Goal: Task Accomplishment & Management: Complete application form

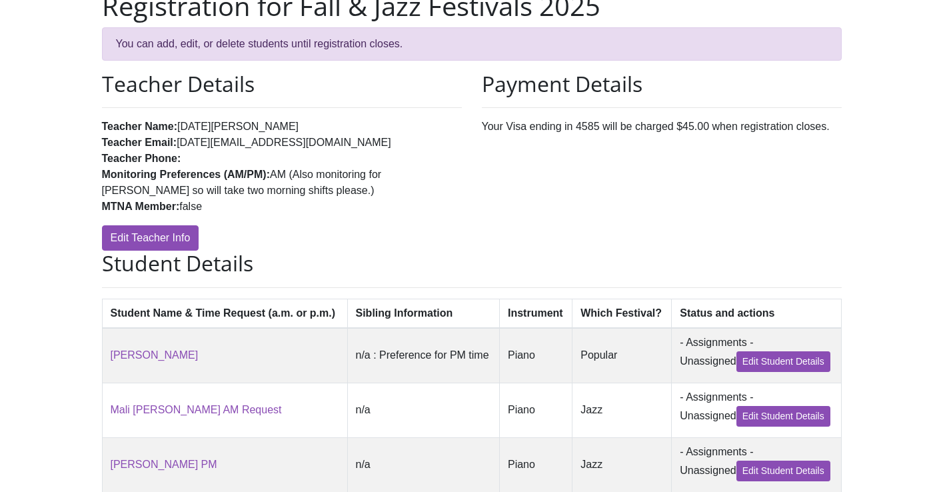
scroll to position [96, 0]
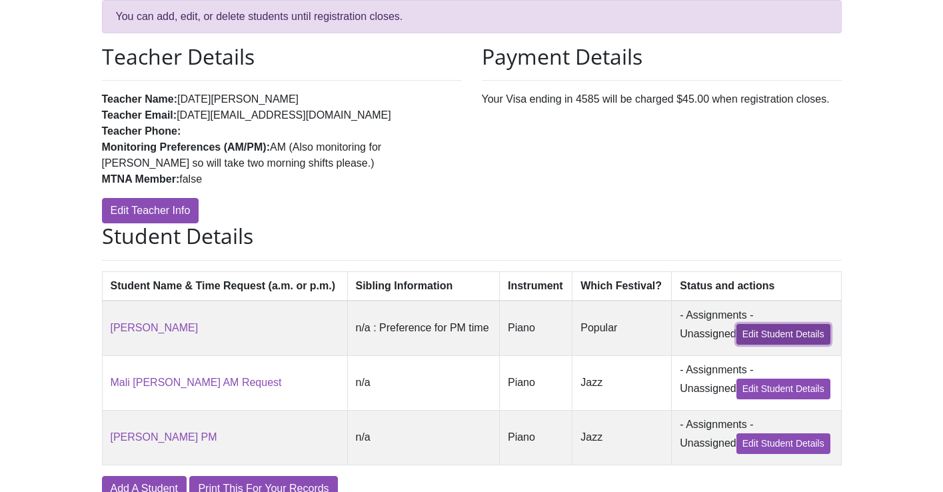
click at [740, 344] on link "Edit Student Details" at bounding box center [783, 334] width 94 height 21
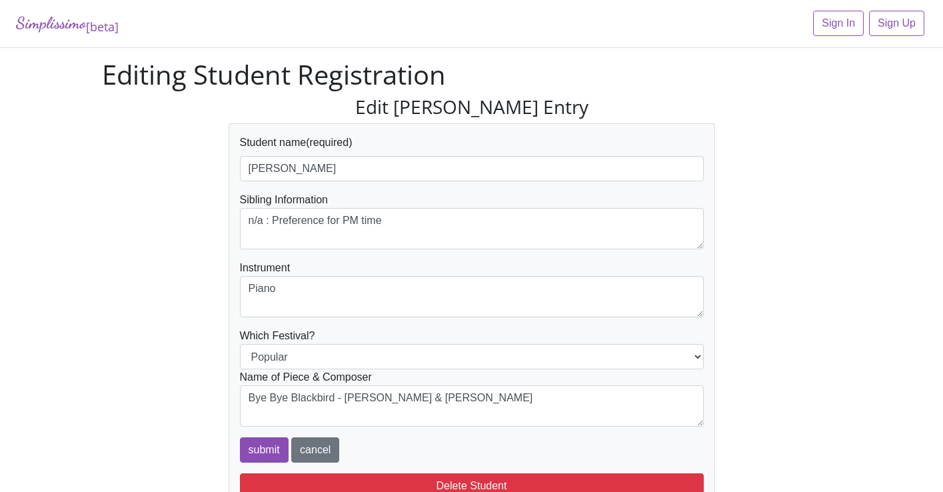
scroll to position [76, 0]
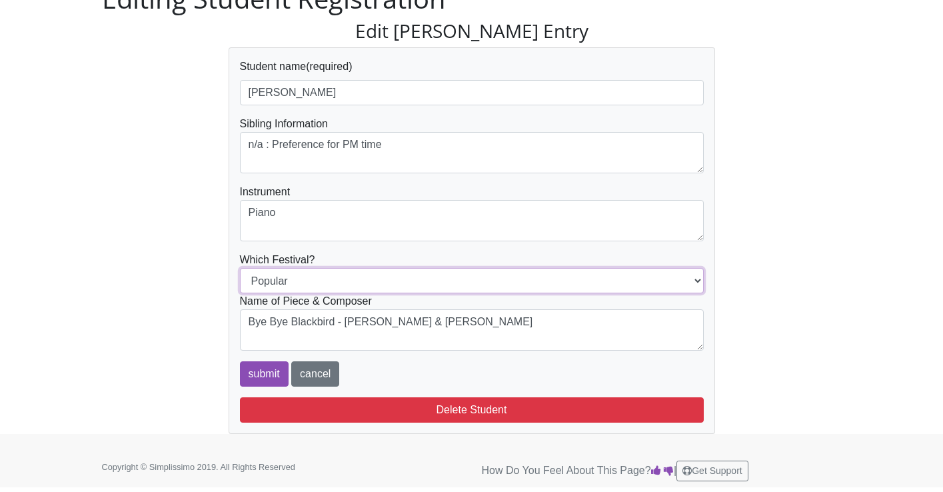
click at [432, 291] on select "Popular Jazz" at bounding box center [472, 280] width 464 height 25
select select "Jazz"
click at [240, 268] on select "Popular Jazz" at bounding box center [472, 280] width 464 height 25
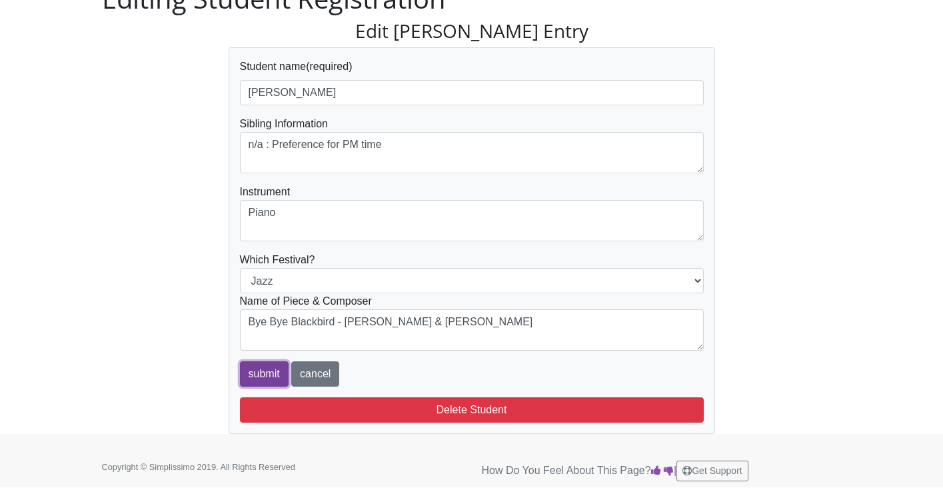
click at [261, 372] on input "submit" at bounding box center [264, 373] width 49 height 25
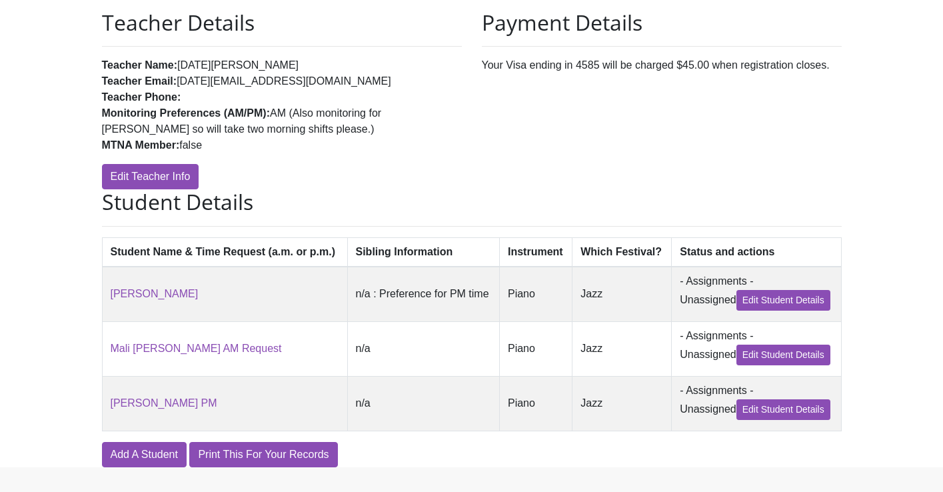
scroll to position [260, 0]
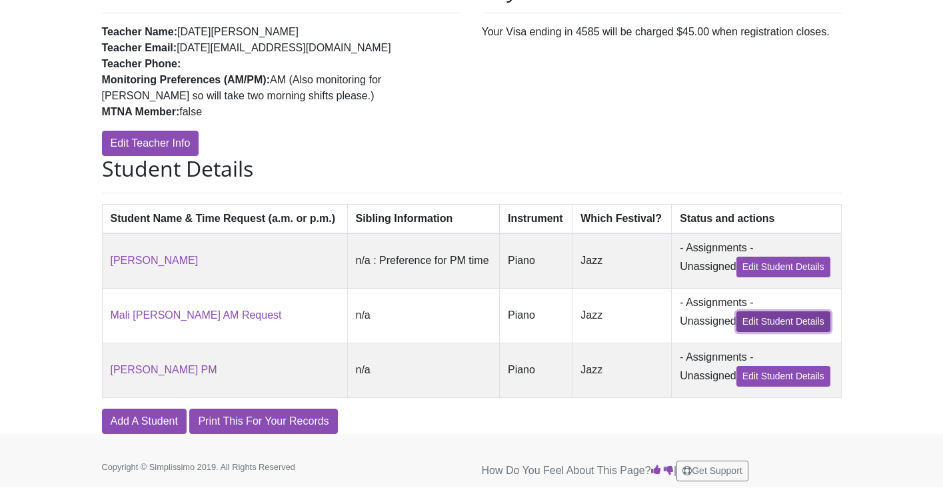
click at [745, 314] on link "Edit Student Details" at bounding box center [783, 321] width 94 height 21
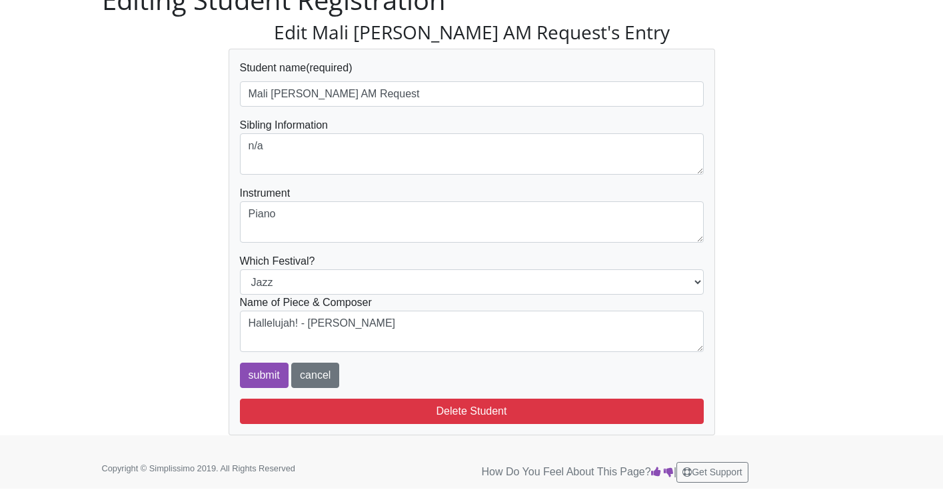
scroll to position [73, 0]
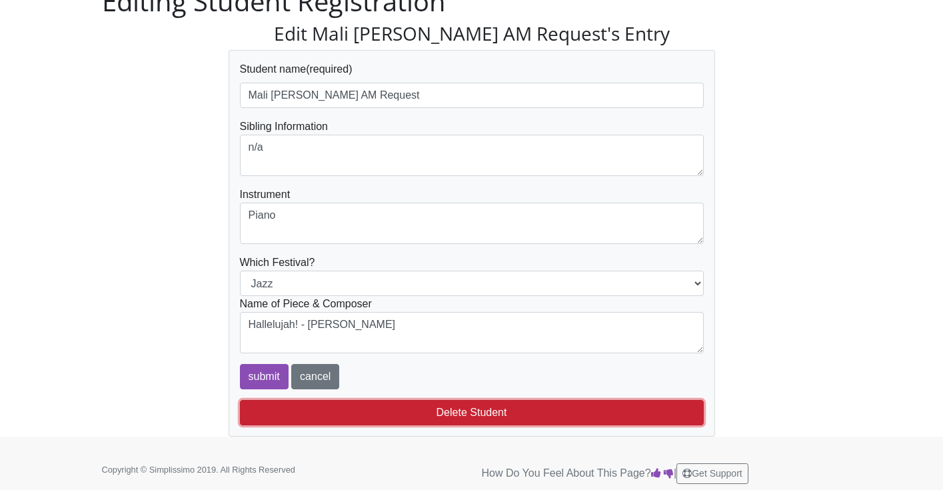
click at [526, 412] on button "Delete Student" at bounding box center [472, 412] width 464 height 25
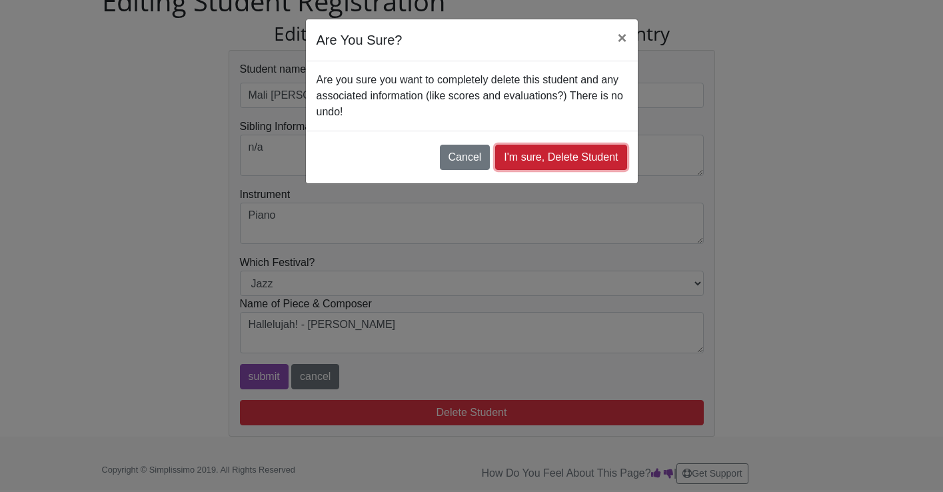
click at [558, 163] on link "I'm sure, Delete Student" at bounding box center [560, 157] width 131 height 25
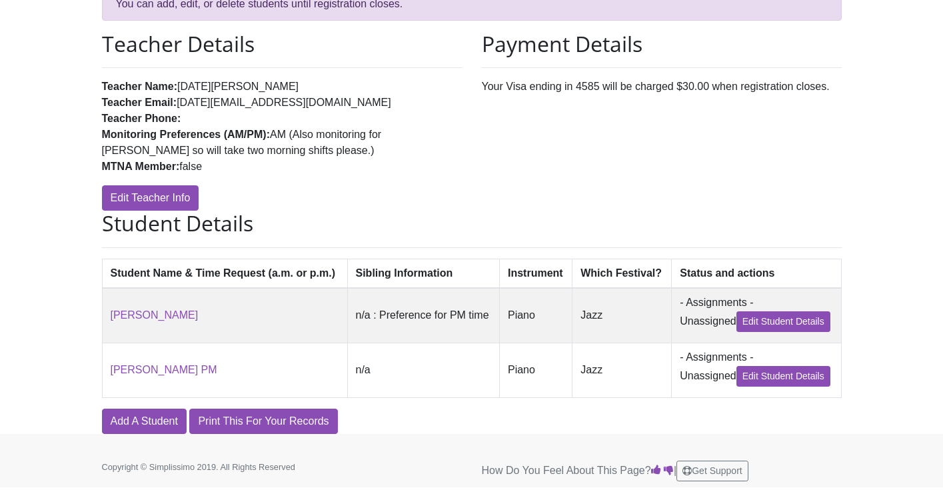
scroll to position [192, 0]
click at [155, 211] on h2 "Student Details" at bounding box center [472, 223] width 740 height 25
click at [155, 185] on link "Edit Teacher Info" at bounding box center [150, 197] width 97 height 25
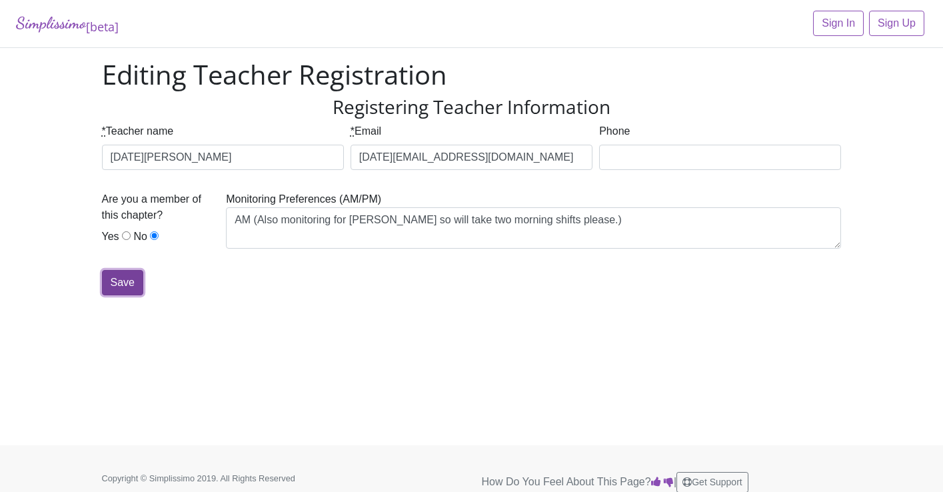
click at [113, 281] on input "Save" at bounding box center [122, 282] width 41 height 25
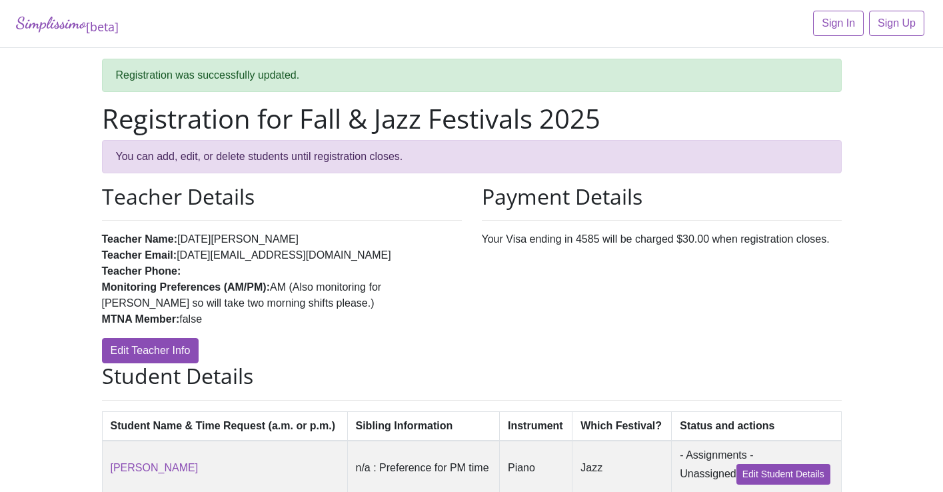
scroll to position [192, 0]
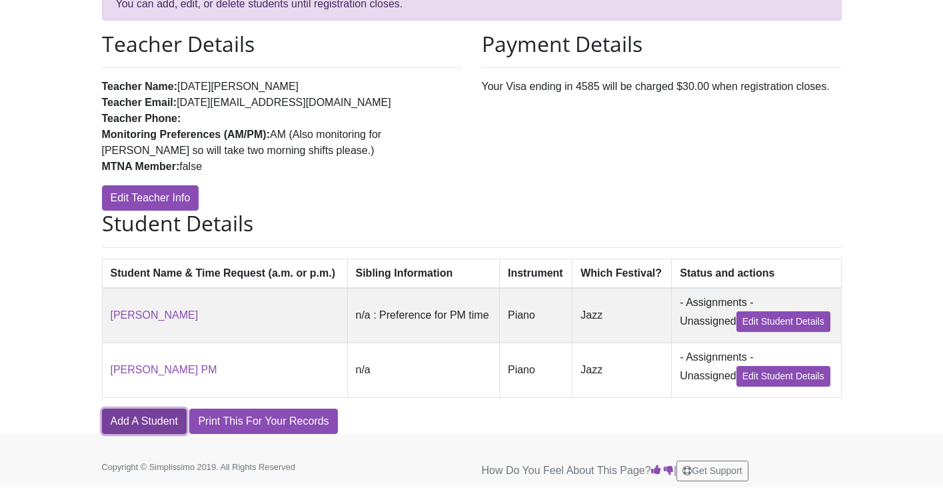
click at [147, 416] on link "Add A Student" at bounding box center [144, 420] width 85 height 25
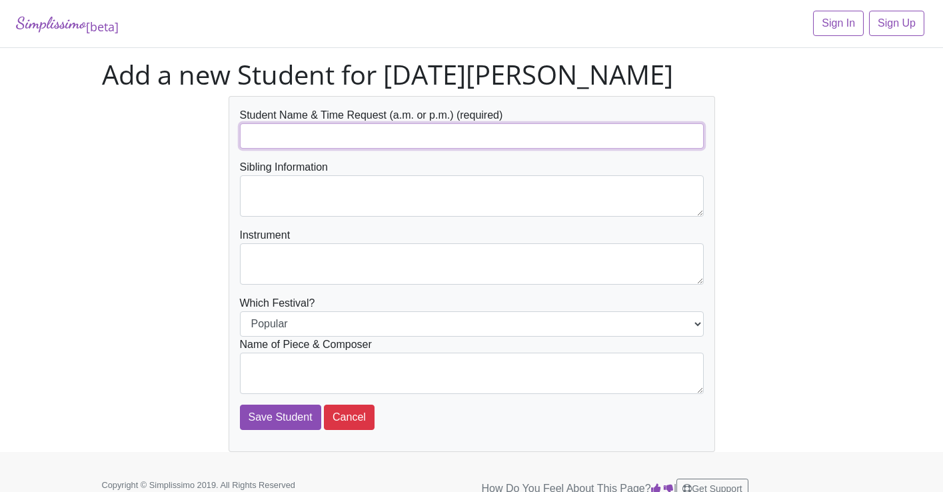
click at [299, 129] on input "text" at bounding box center [472, 135] width 464 height 25
type input "[PERSON_NAME]"
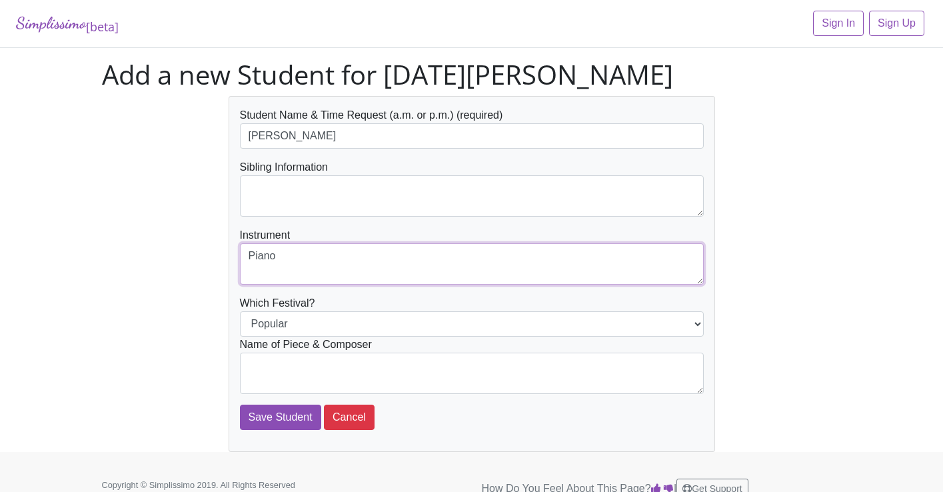
type textarea "Piano"
click at [294, 368] on textarea at bounding box center [472, 372] width 464 height 41
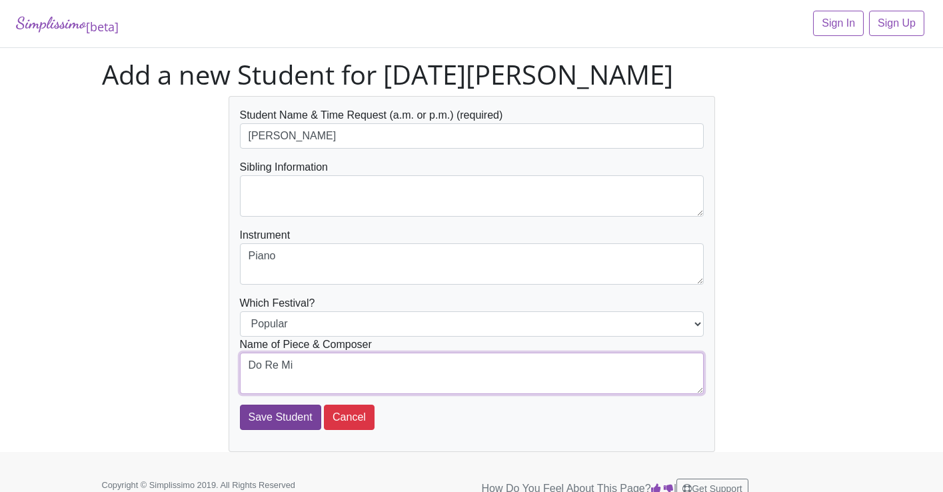
type textarea "Do Re Mi"
click at [291, 420] on input "Save Student" at bounding box center [280, 416] width 81 height 25
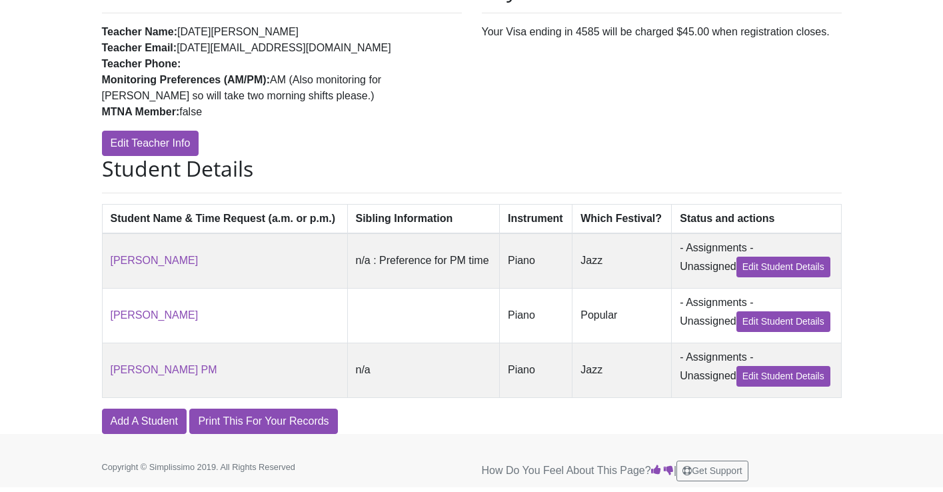
scroll to position [260, 0]
click at [736, 311] on link "Edit Student Details" at bounding box center [783, 321] width 94 height 21
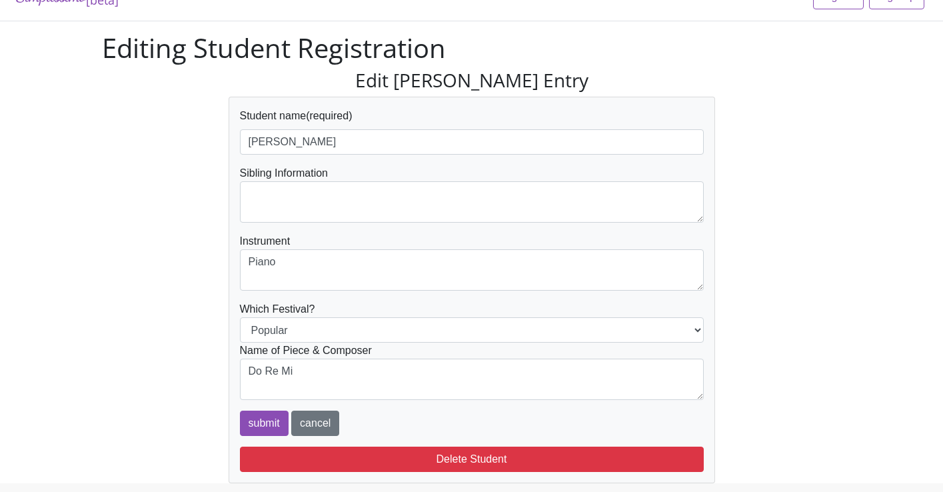
scroll to position [27, 0]
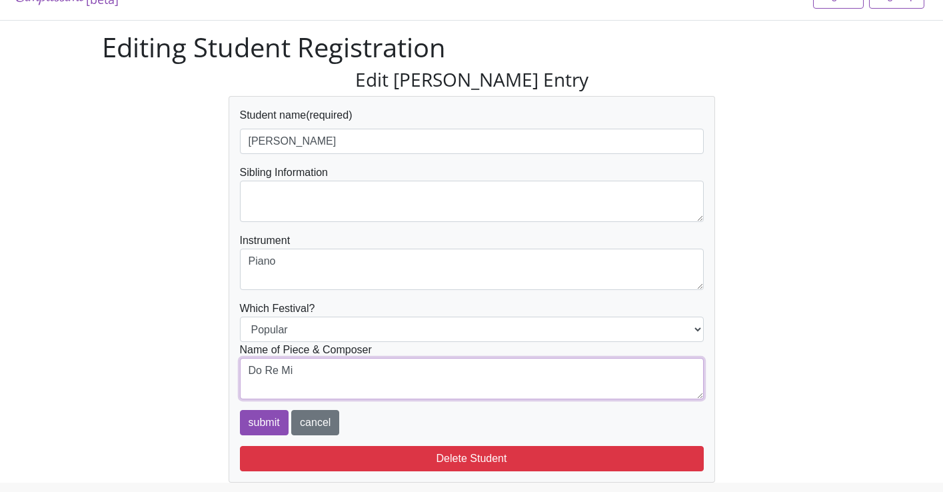
click at [498, 378] on textarea "Do Re Mi" at bounding box center [472, 378] width 464 height 41
type textarea "Do Re Mi - Rodgers & Hammerstein"
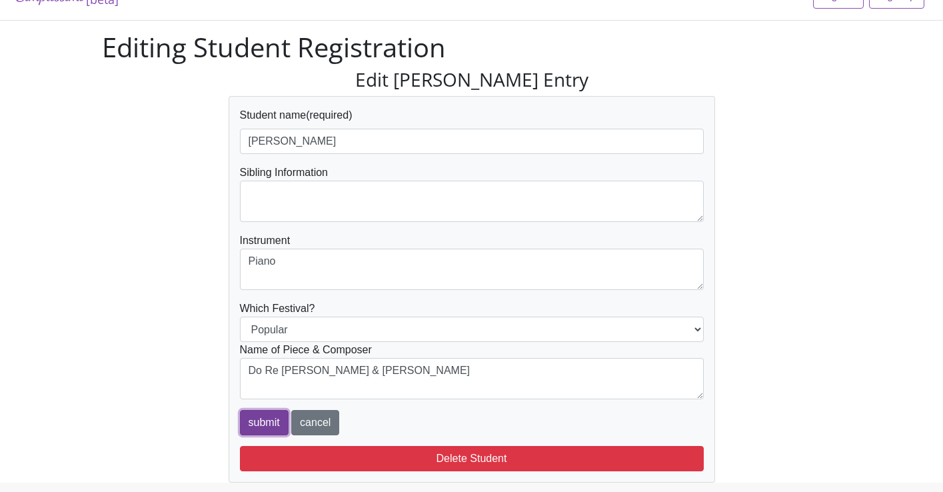
click at [279, 428] on input "submit" at bounding box center [264, 422] width 49 height 25
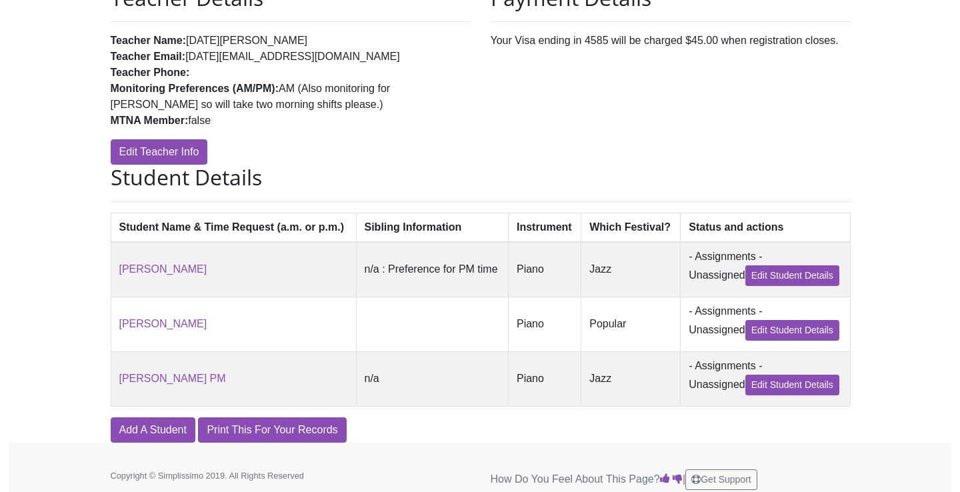
scroll to position [260, 0]
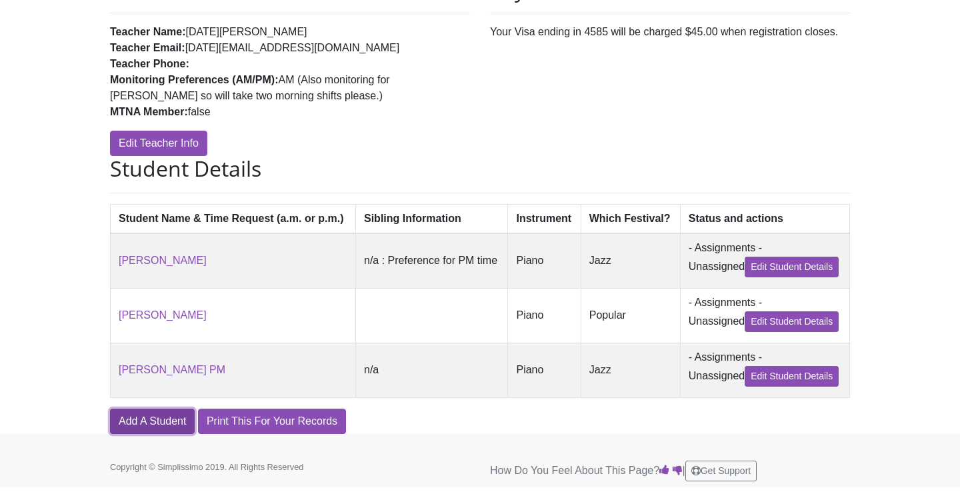
click at [143, 421] on link "Add A Student" at bounding box center [152, 420] width 85 height 25
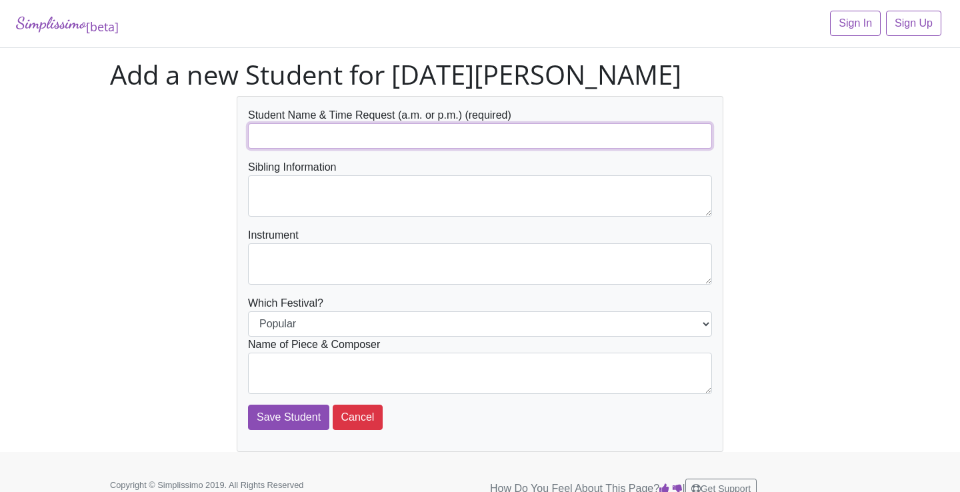
click at [367, 132] on input "text" at bounding box center [480, 135] width 464 height 25
click at [370, 148] on input "Mali" at bounding box center [480, 135] width 464 height 25
type input "Mali [PERSON_NAME] AM Request"
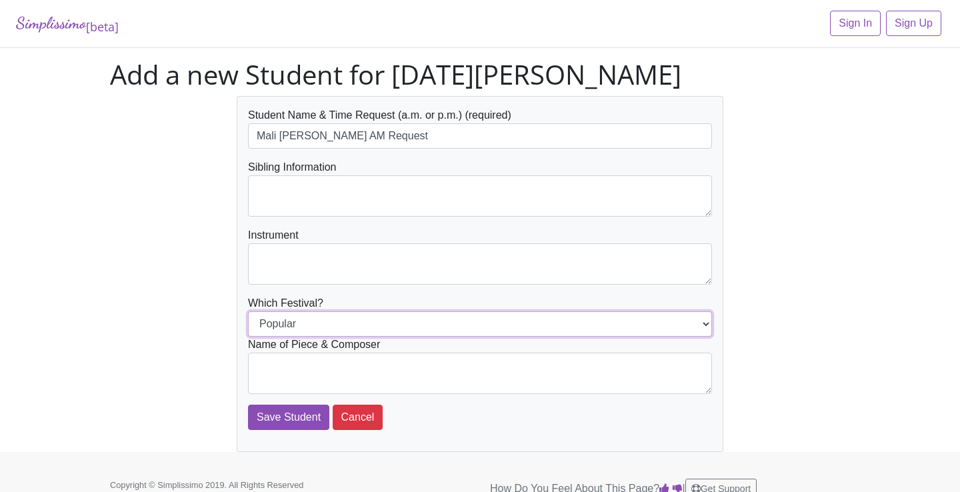
click at [359, 315] on select "Popular Jazz" at bounding box center [480, 323] width 464 height 25
click at [248, 311] on select "Popular Jazz" at bounding box center [480, 323] width 464 height 25
click at [348, 321] on select "Popular Jazz" at bounding box center [480, 323] width 464 height 25
select select "Jazz"
click at [248, 311] on select "Popular Jazz" at bounding box center [480, 323] width 464 height 25
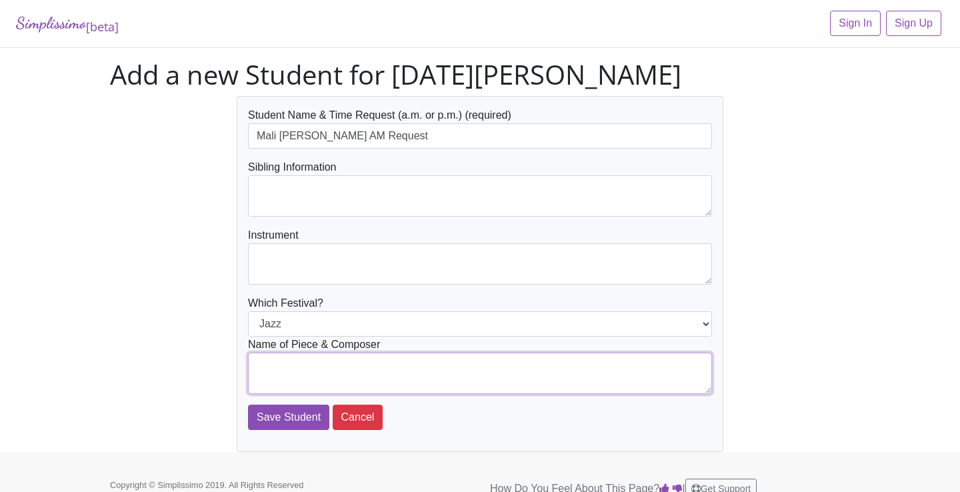
click at [343, 374] on textarea at bounding box center [480, 372] width 464 height 41
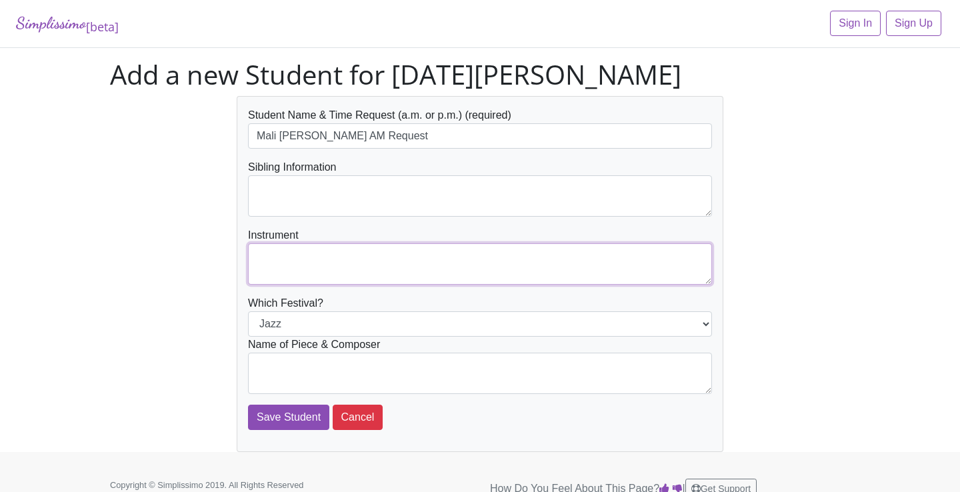
click at [336, 254] on textarea at bounding box center [480, 263] width 464 height 41
type textarea "Piano"
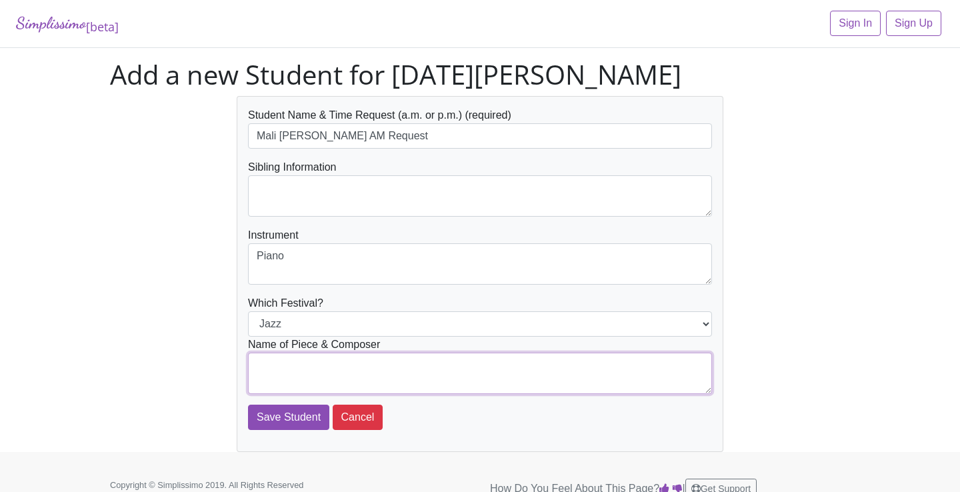
click at [313, 370] on textarea at bounding box center [480, 372] width 464 height 41
type textarea "H"
paste textarea "Hallelujah"
type textarea "Hallelujah! - Mier"
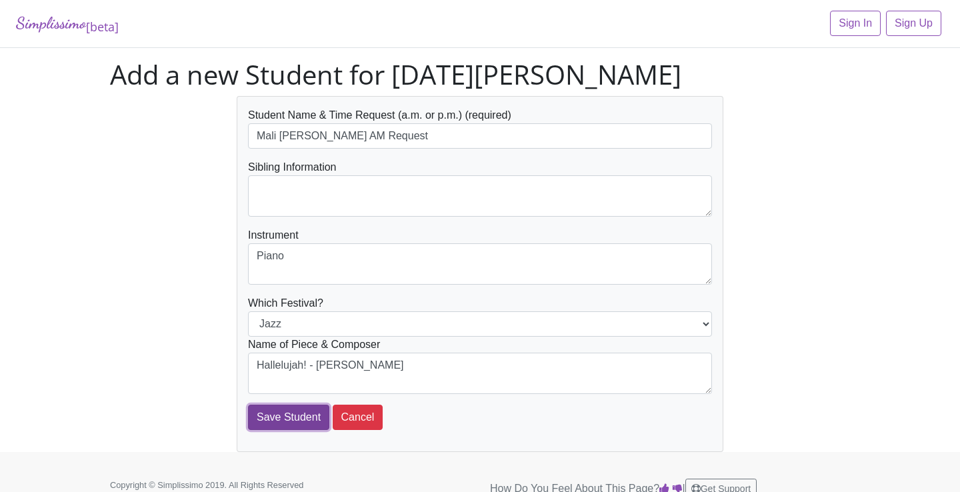
click at [290, 418] on input "Save Student" at bounding box center [288, 416] width 81 height 25
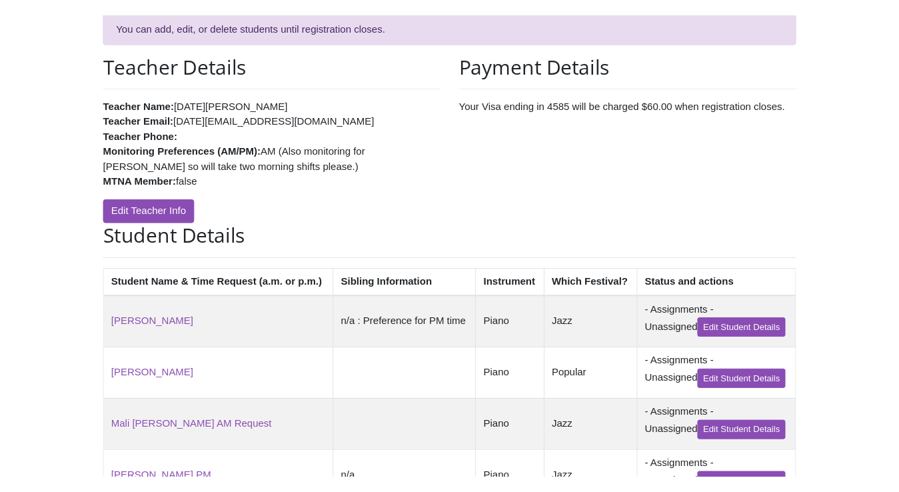
scroll to position [328, 0]
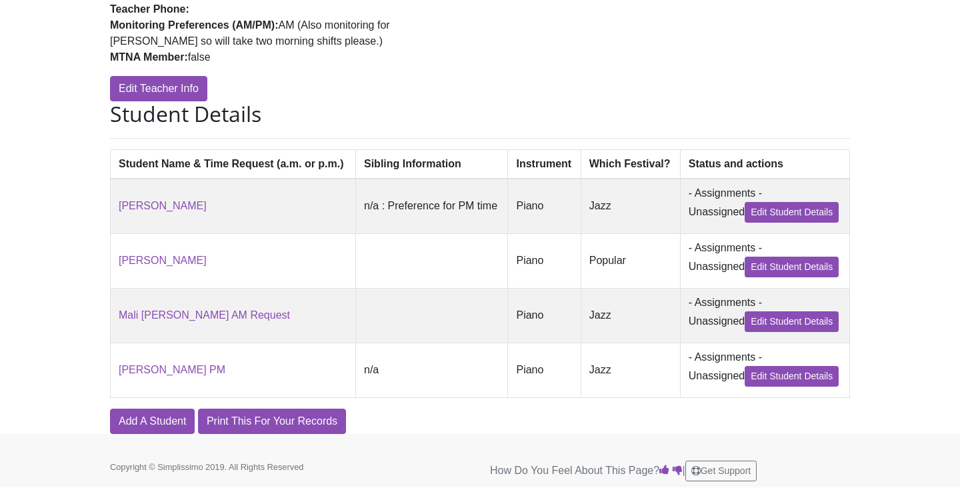
click at [356, 179] on td "n/a : Preference for PM time" at bounding box center [432, 206] width 152 height 55
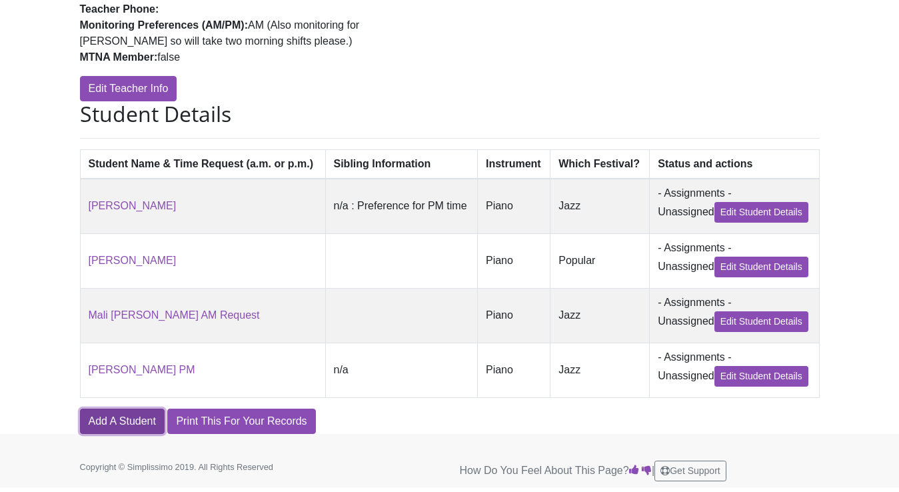
click at [139, 428] on link "Add A Student" at bounding box center [122, 420] width 85 height 25
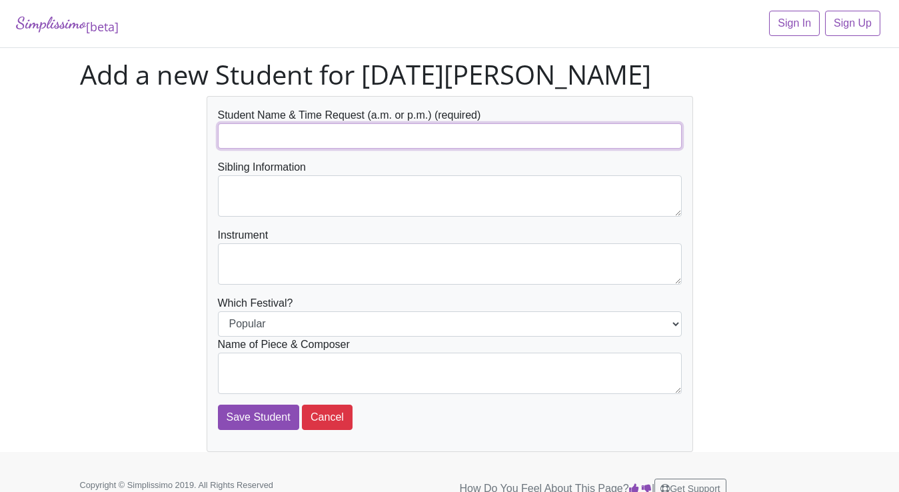
click at [336, 142] on input "text" at bounding box center [450, 135] width 464 height 25
type input "Mali [PERSON_NAME] AM Request"
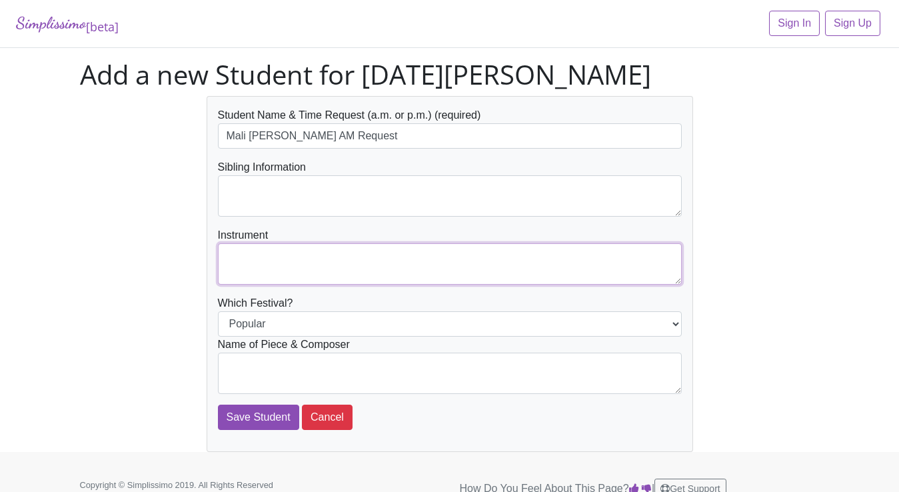
click at [301, 253] on textarea at bounding box center [450, 263] width 464 height 41
type textarea "Piano"
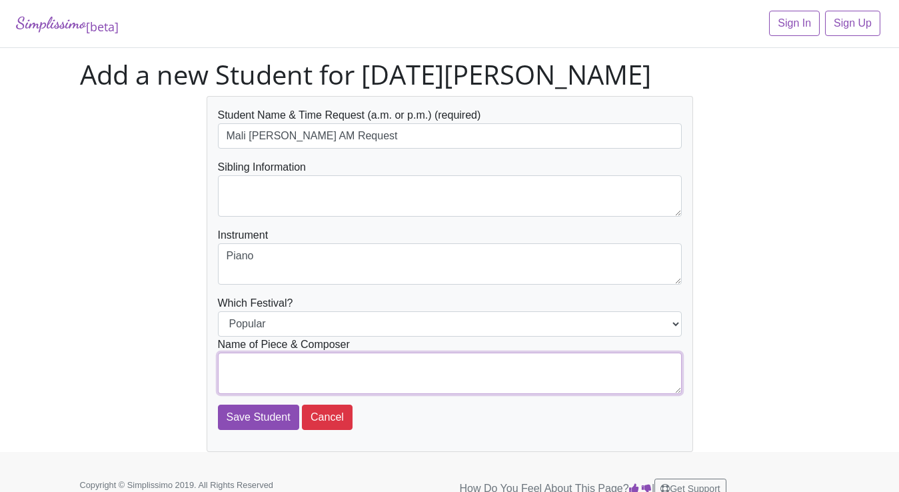
click at [293, 362] on textarea at bounding box center [450, 372] width 464 height 41
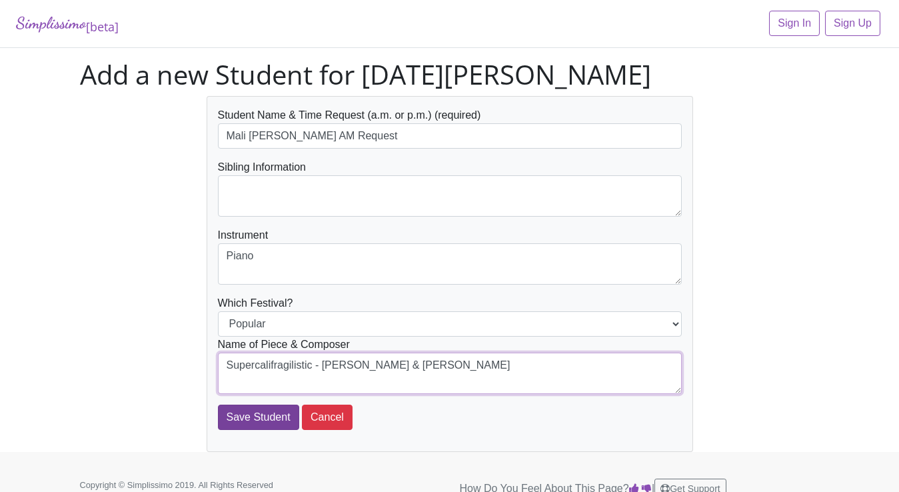
type textarea "Supercalifragilistic - [PERSON_NAME] & [PERSON_NAME]"
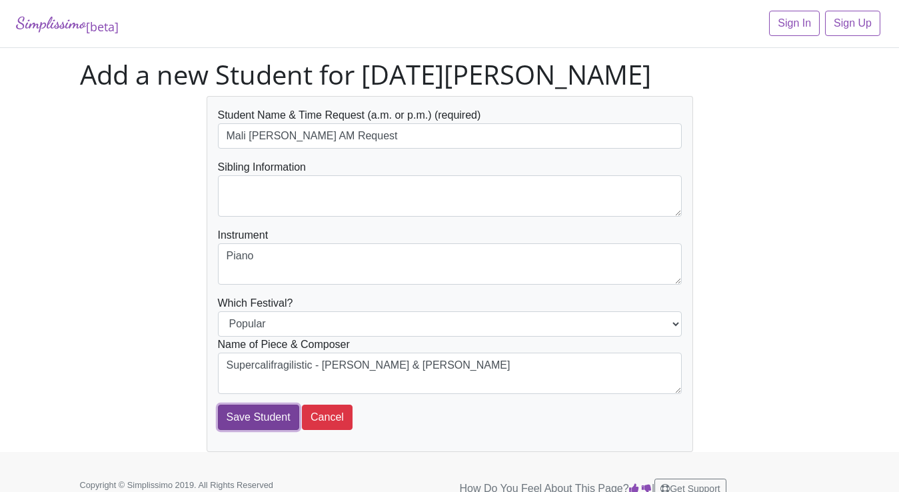
click at [281, 424] on input "Save Student" at bounding box center [258, 416] width 81 height 25
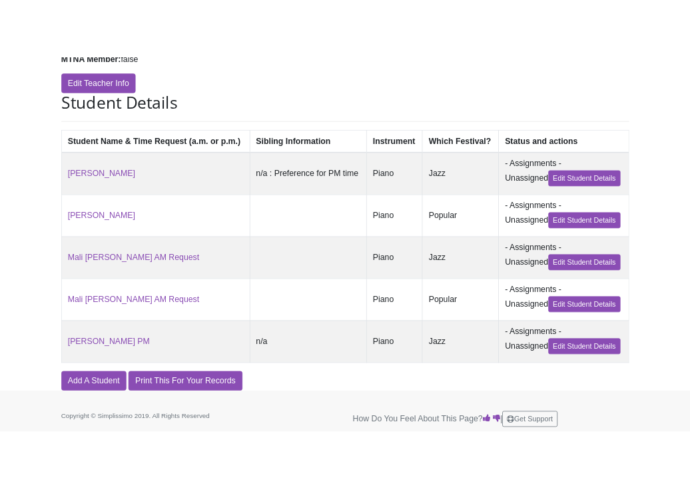
scroll to position [385, 0]
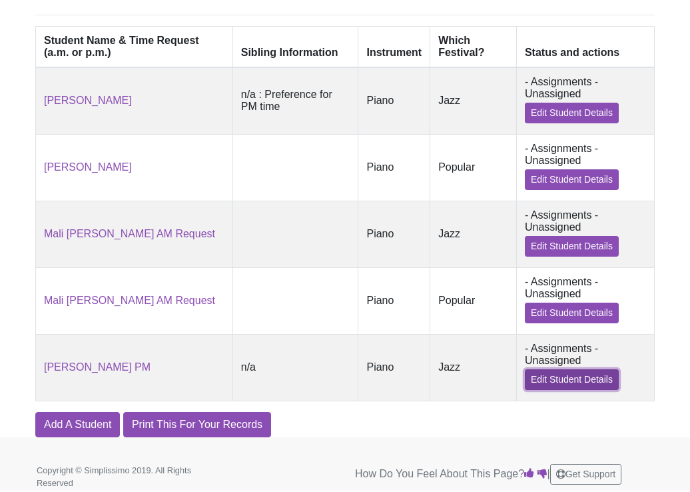
click at [550, 386] on link "Edit Student Details" at bounding box center [572, 379] width 94 height 21
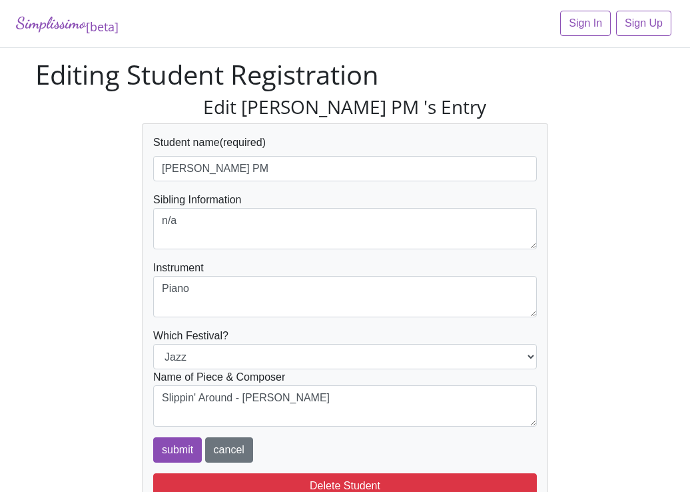
scroll to position [61, 0]
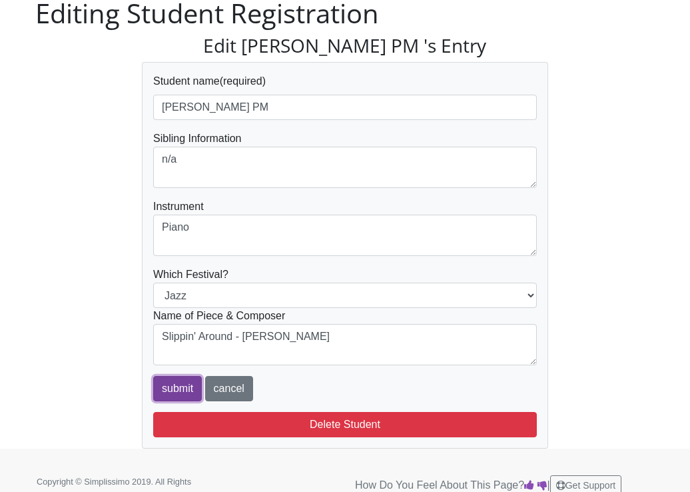
click at [173, 386] on input "submit" at bounding box center [177, 388] width 49 height 25
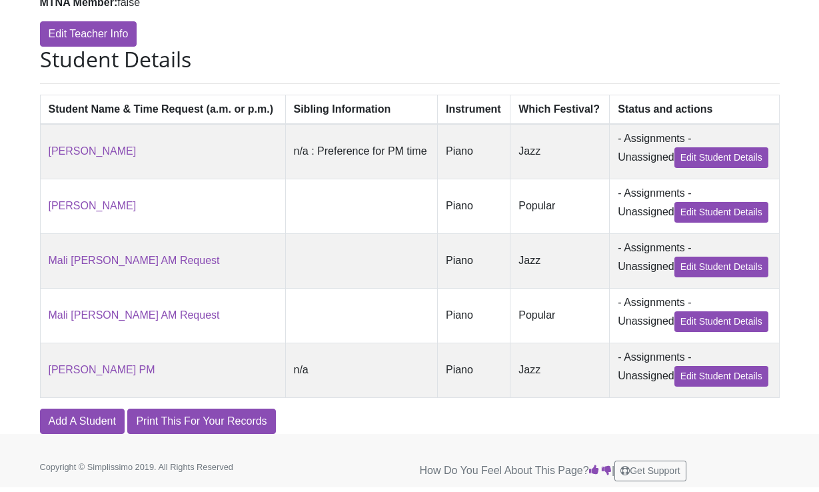
scroll to position [394, 0]
